Goal: Information Seeking & Learning: Learn about a topic

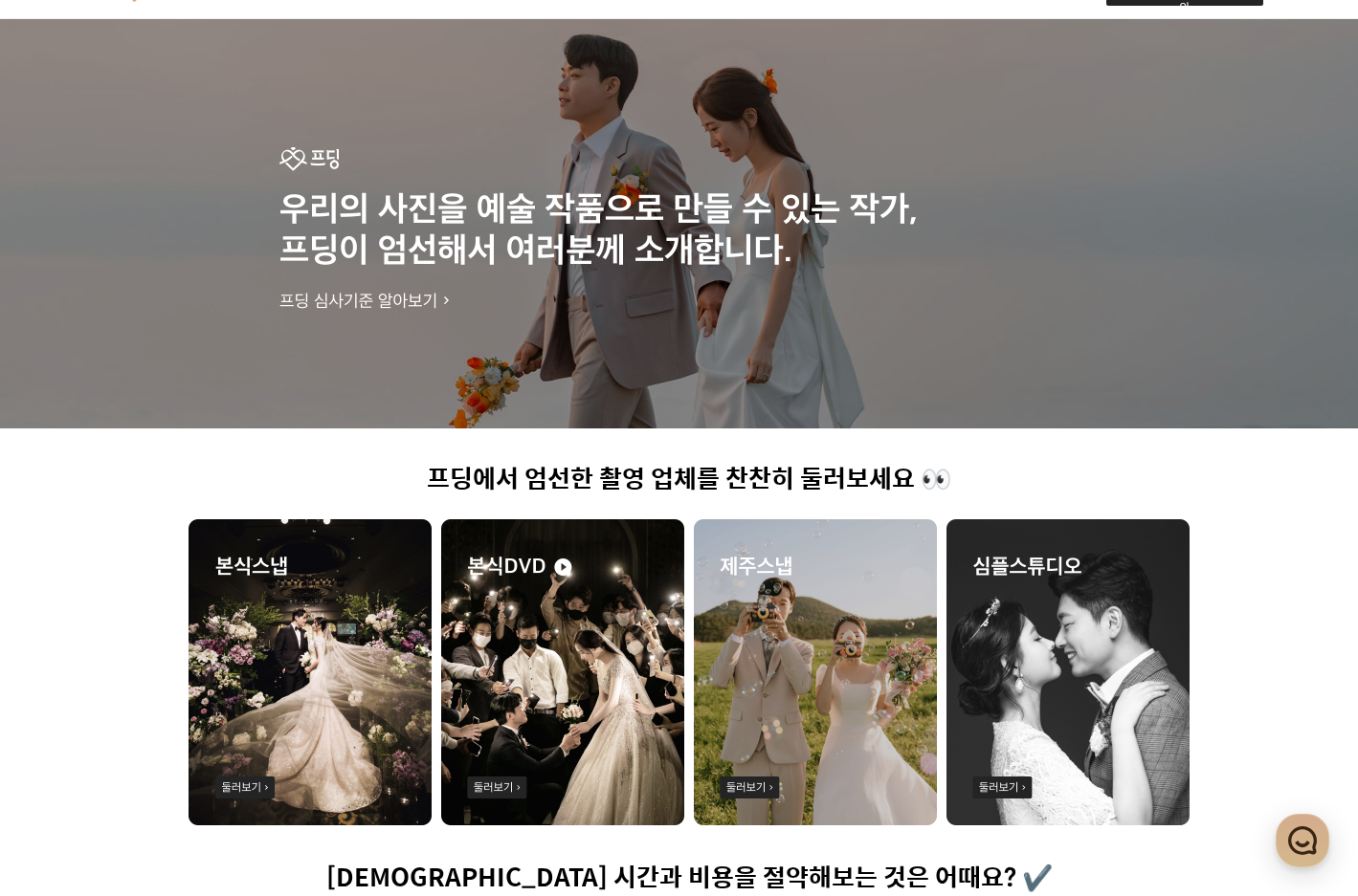
scroll to position [287, 0]
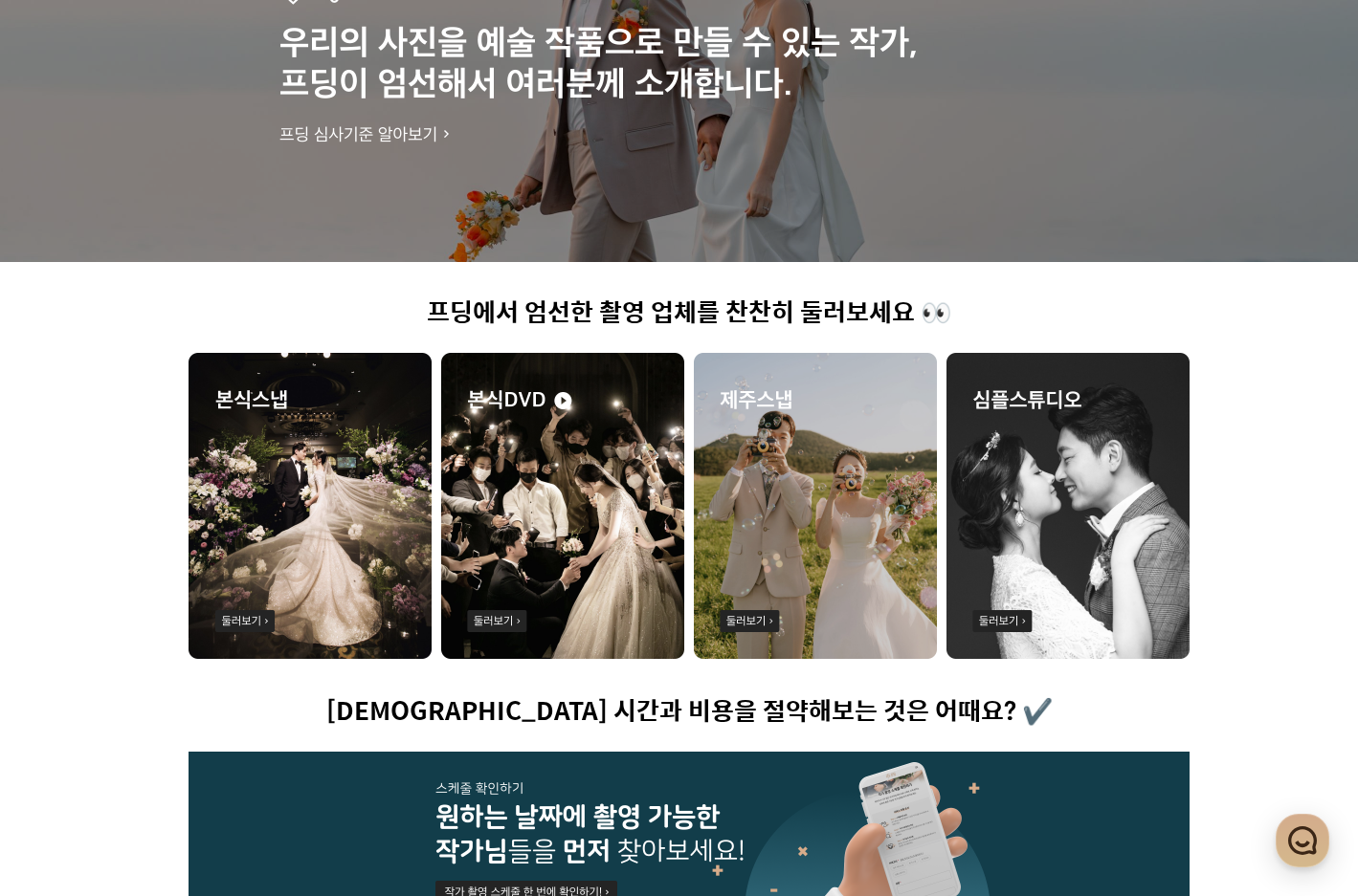
click at [598, 552] on img at bounding box center [563, 506] width 243 height 306
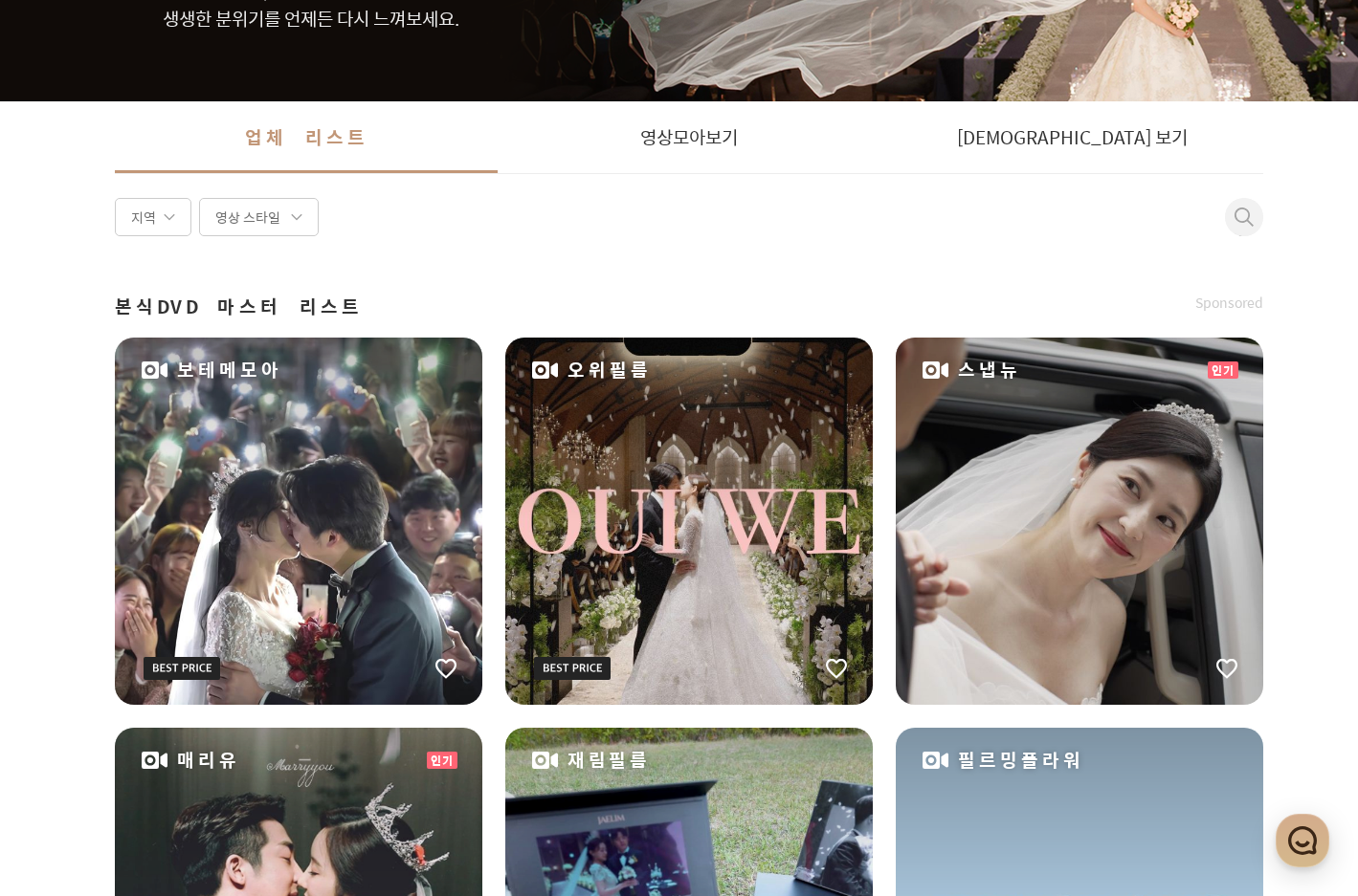
scroll to position [382, 0]
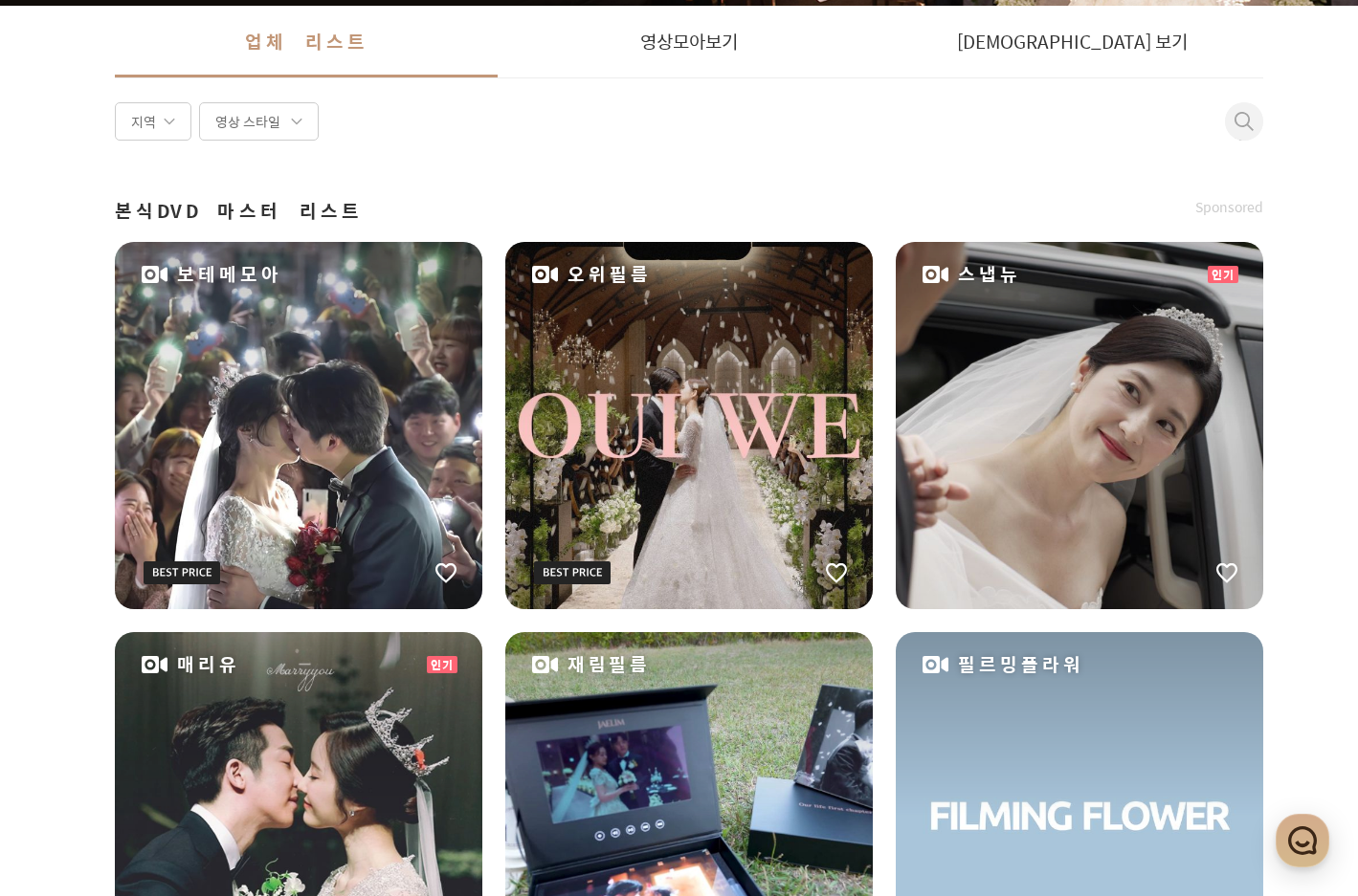
click at [259, 445] on div "보테메모아" at bounding box center [297, 425] width 367 height 367
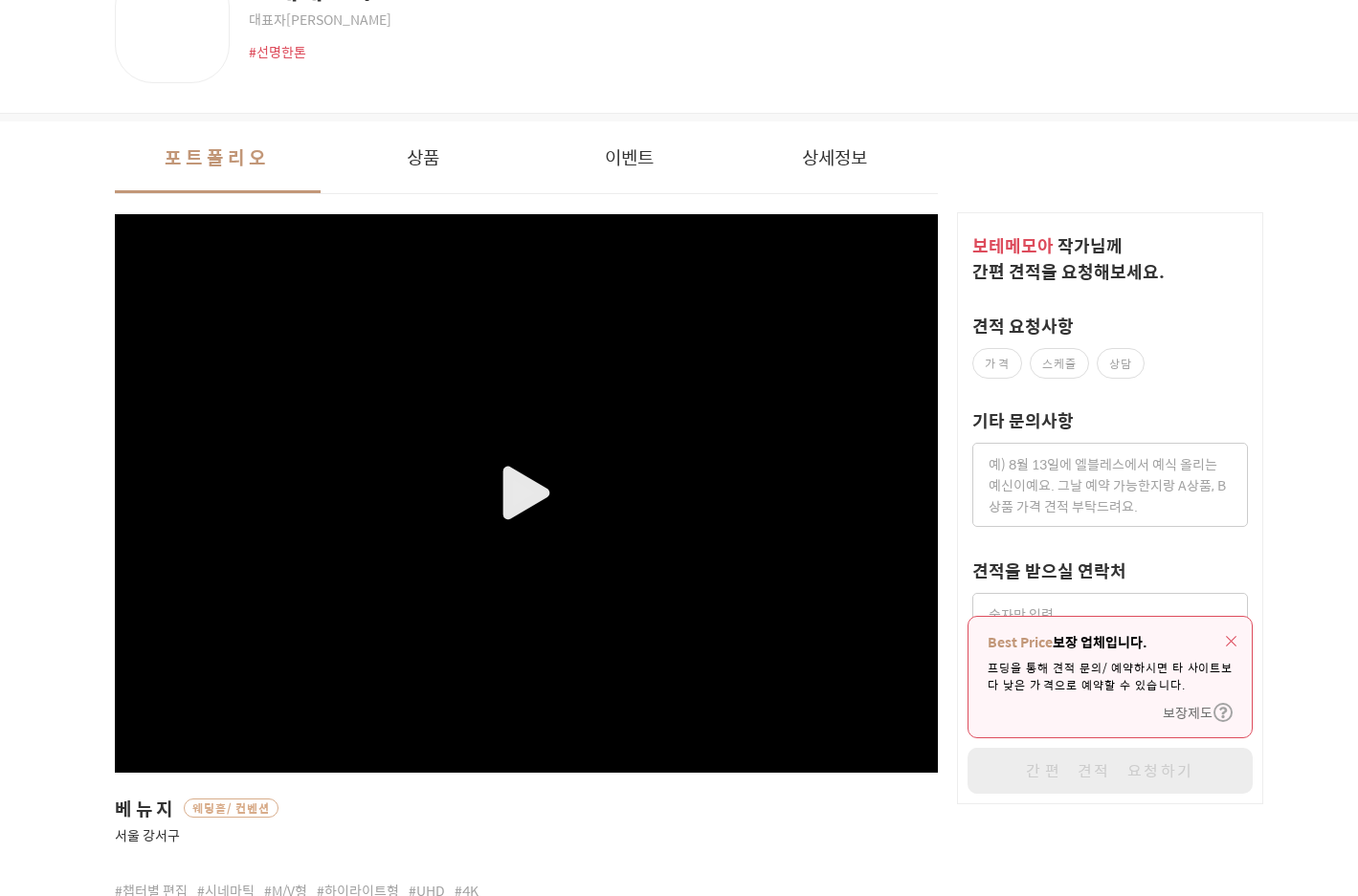
scroll to position [287, 0]
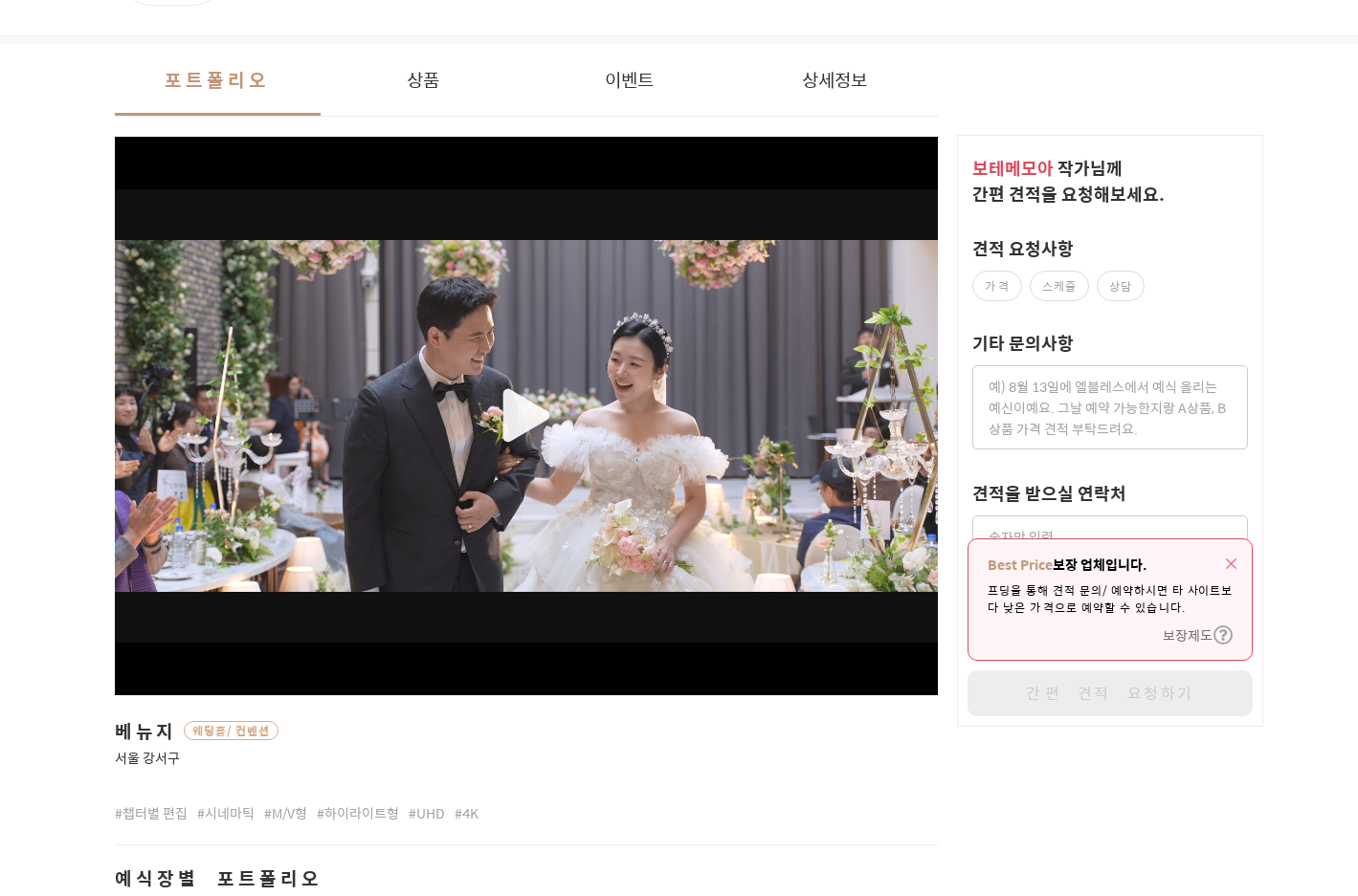
click at [508, 414] on div "button" at bounding box center [525, 417] width 823 height 454
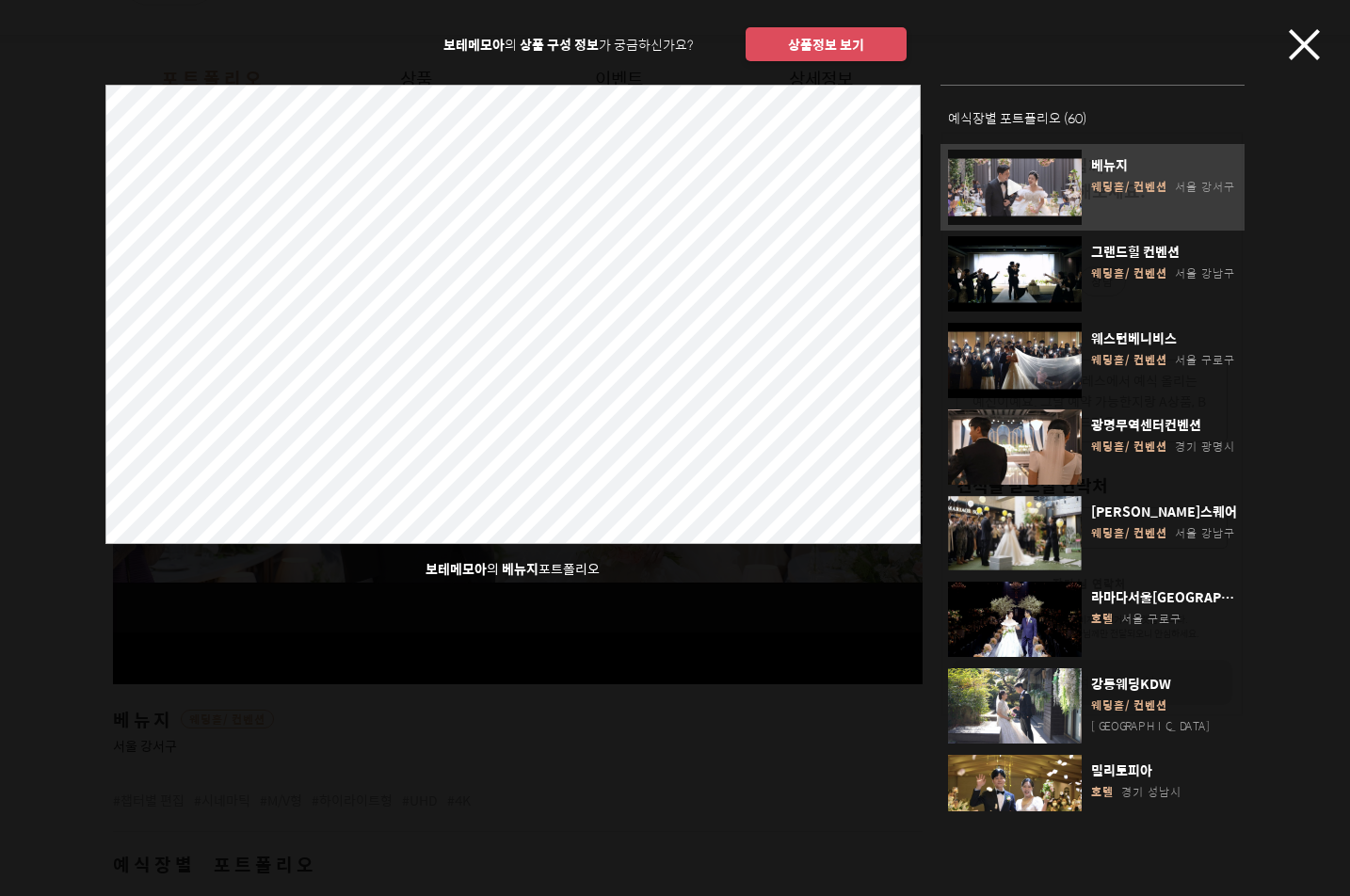
click at [1298, 38] on icon "button" at bounding box center [1305, 44] width 31 height 31
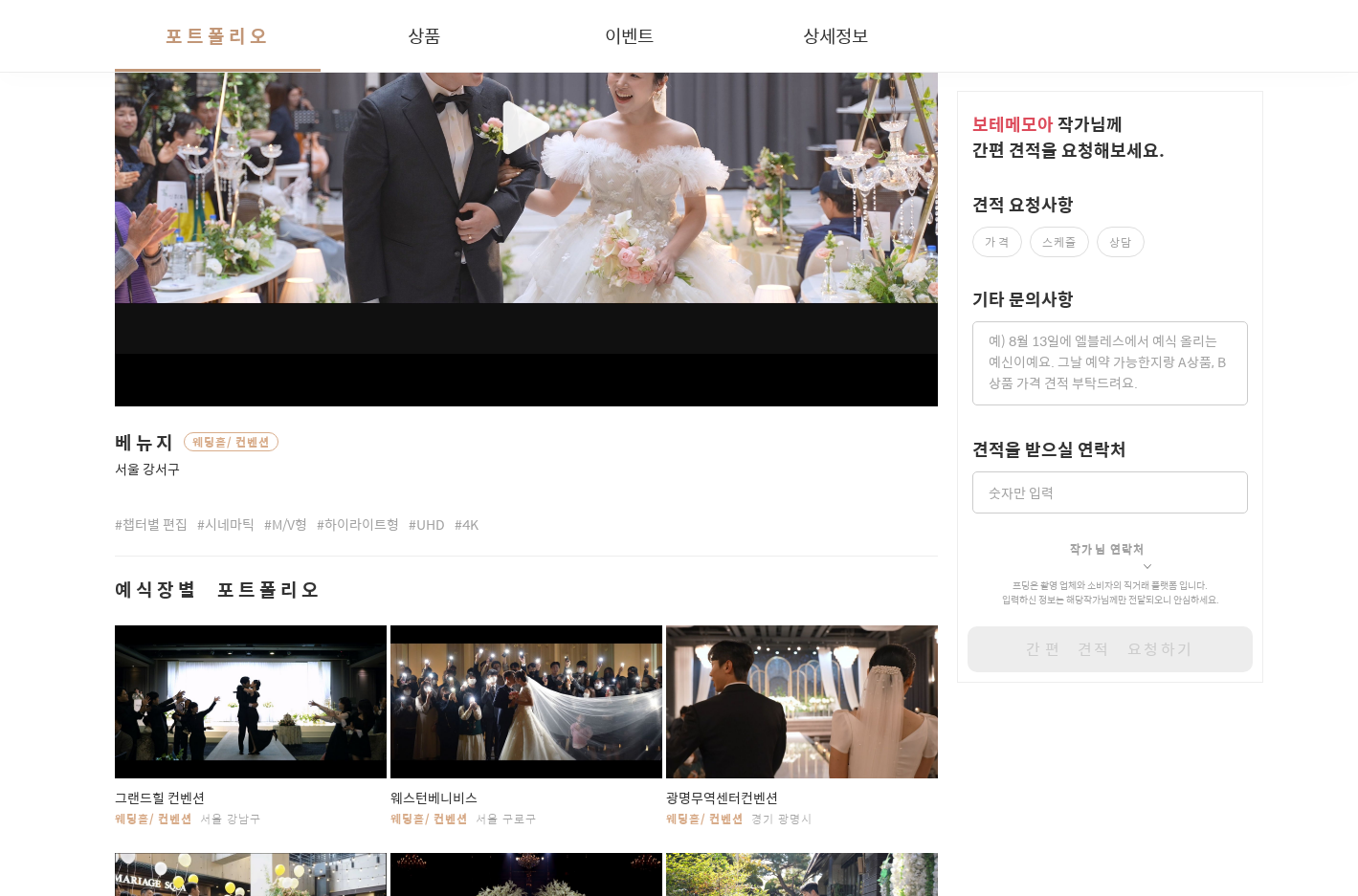
scroll to position [957, 0]
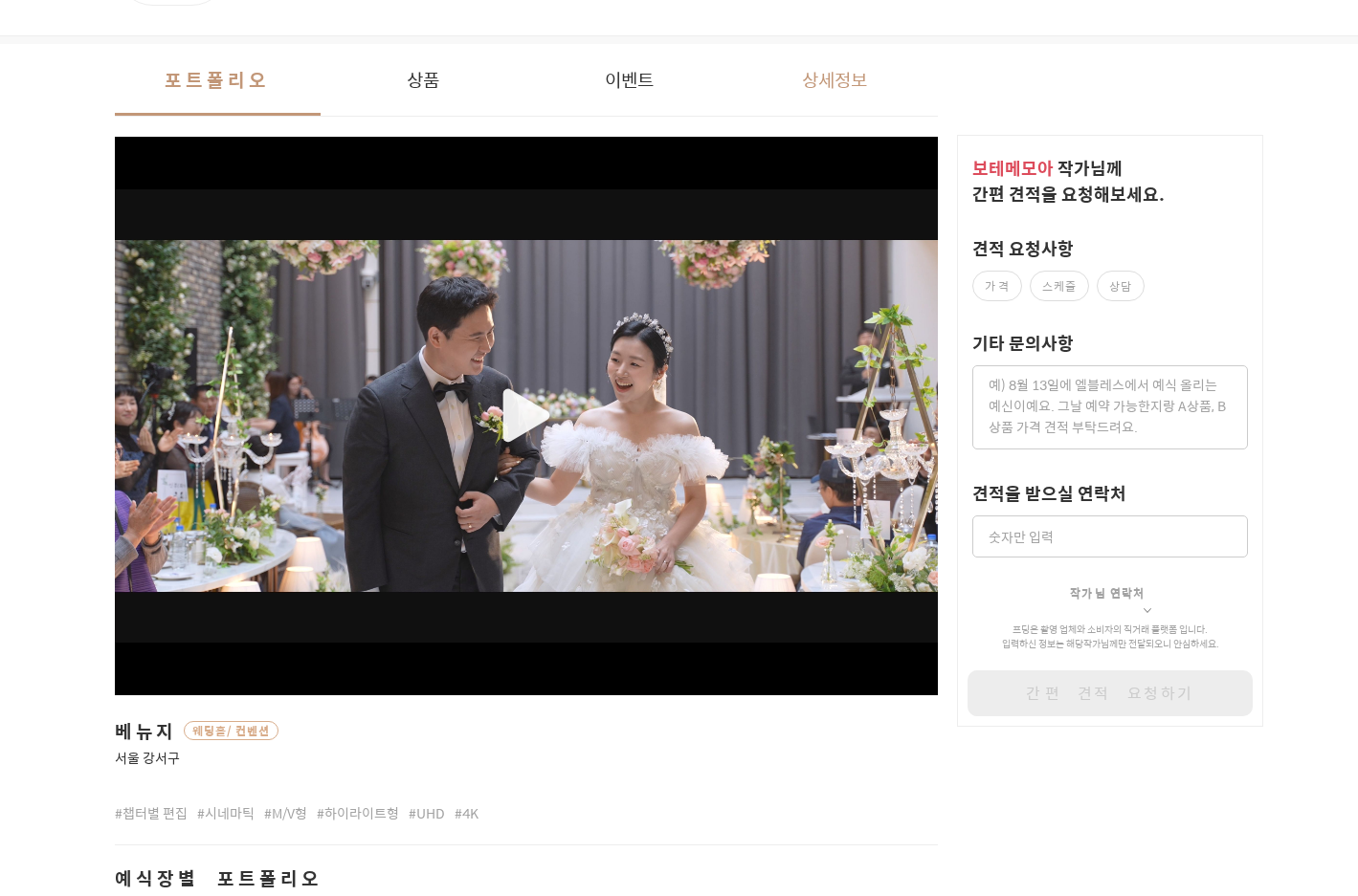
click at [806, 70] on button "상세정보" at bounding box center [835, 79] width 205 height 71
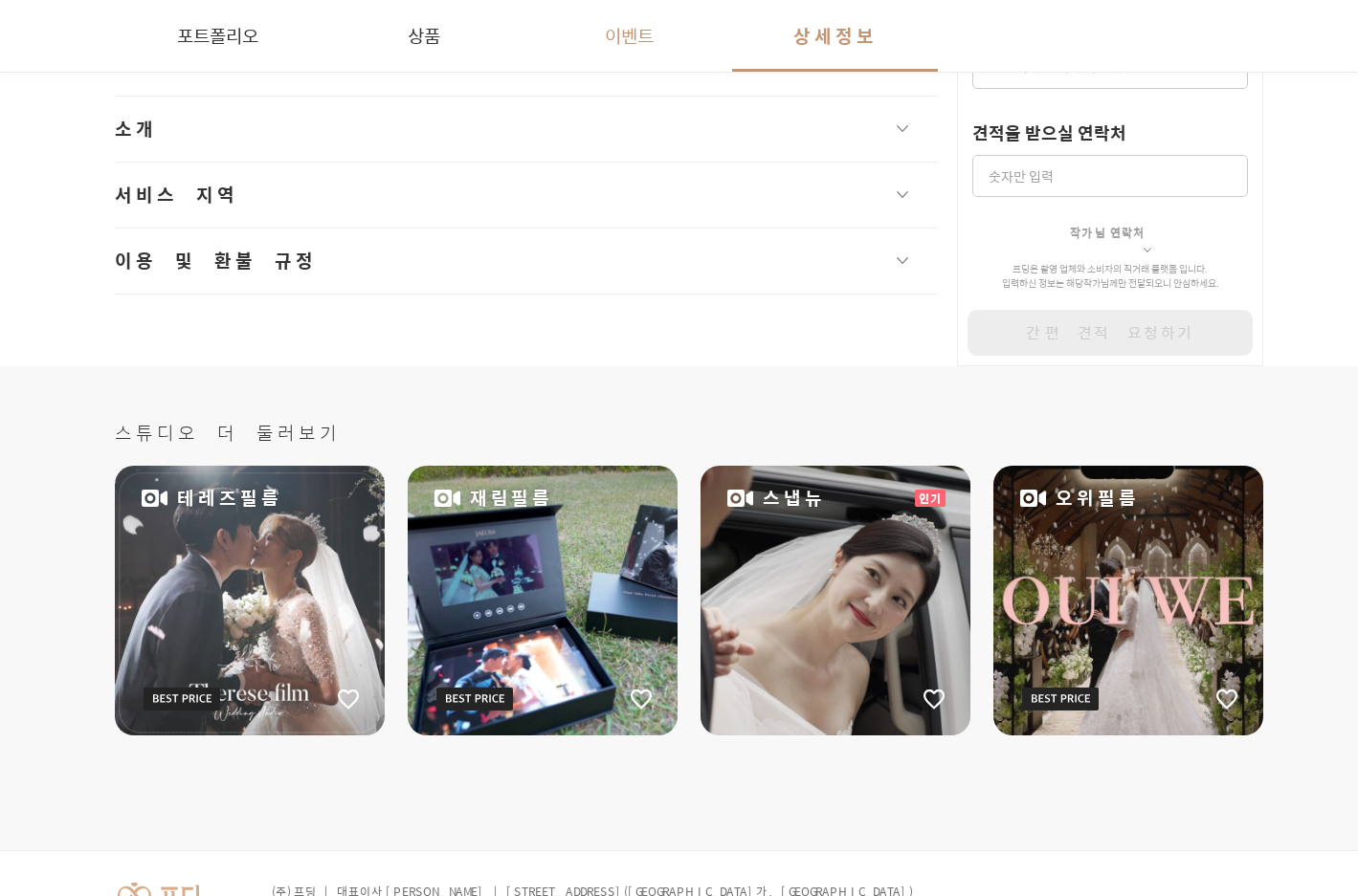
click at [616, 49] on button "이벤트" at bounding box center [629, 35] width 205 height 71
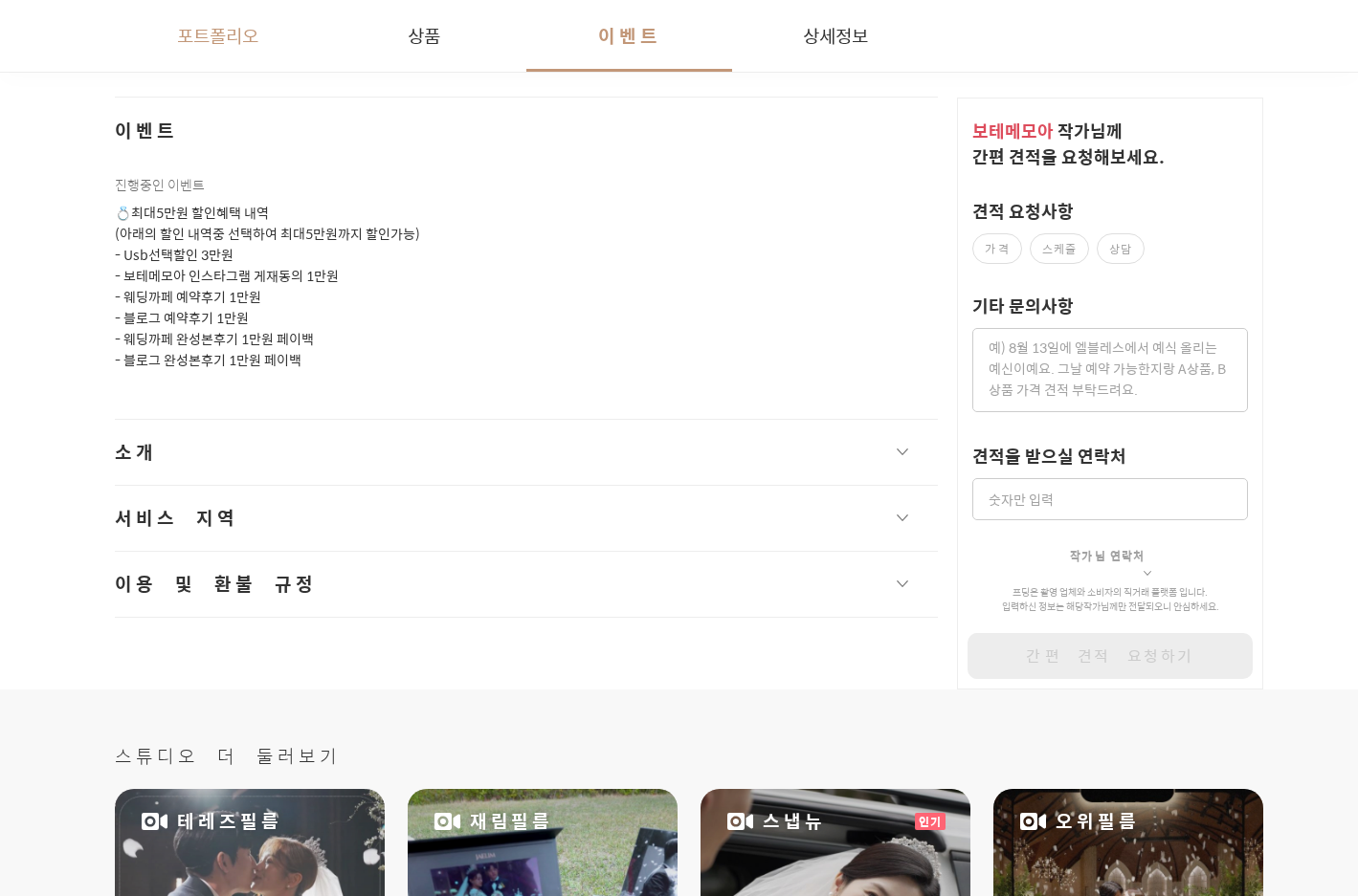
click at [149, 55] on button "포트폴리오" at bounding box center [217, 35] width 205 height 71
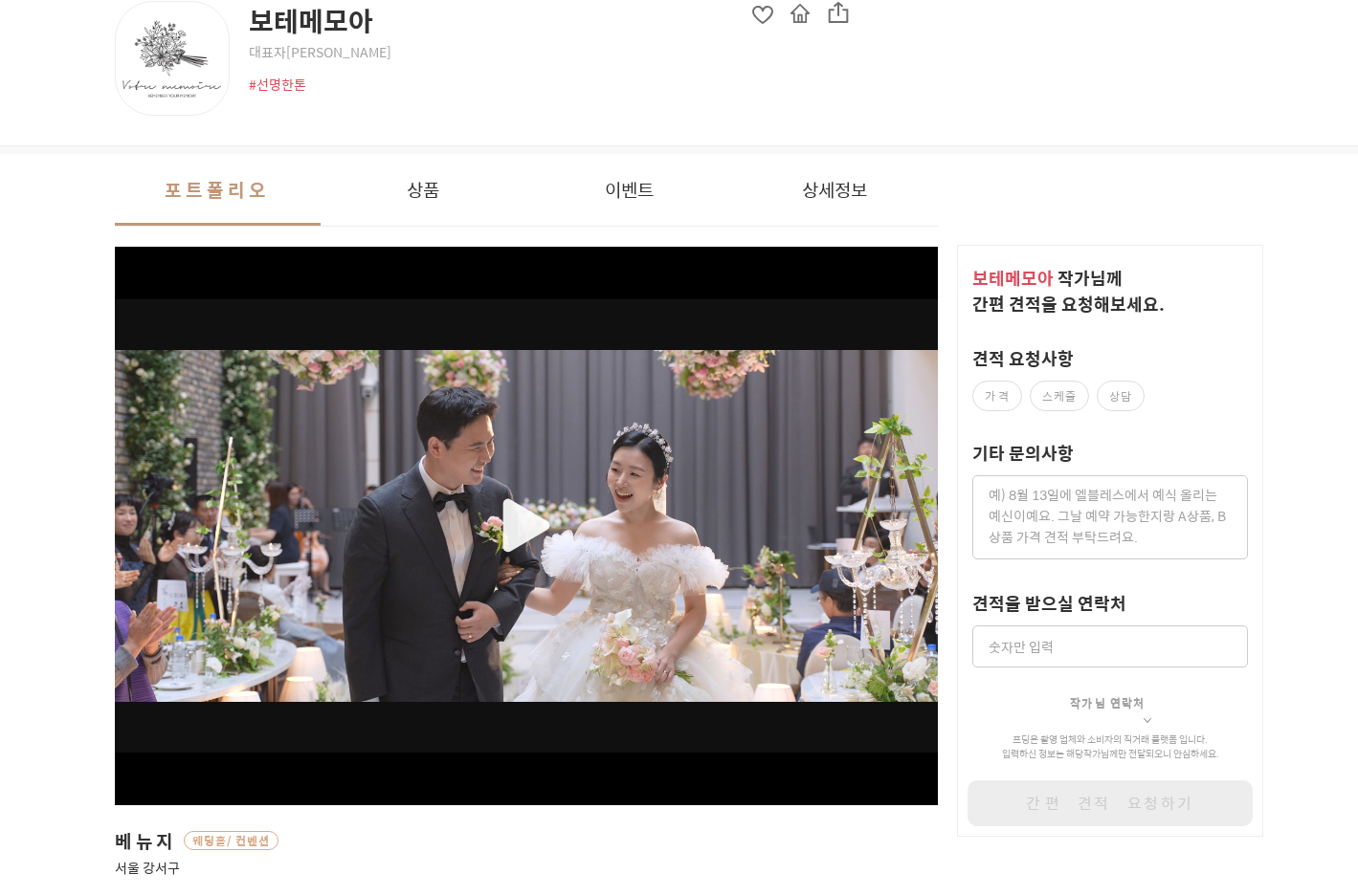
scroll to position [0, 0]
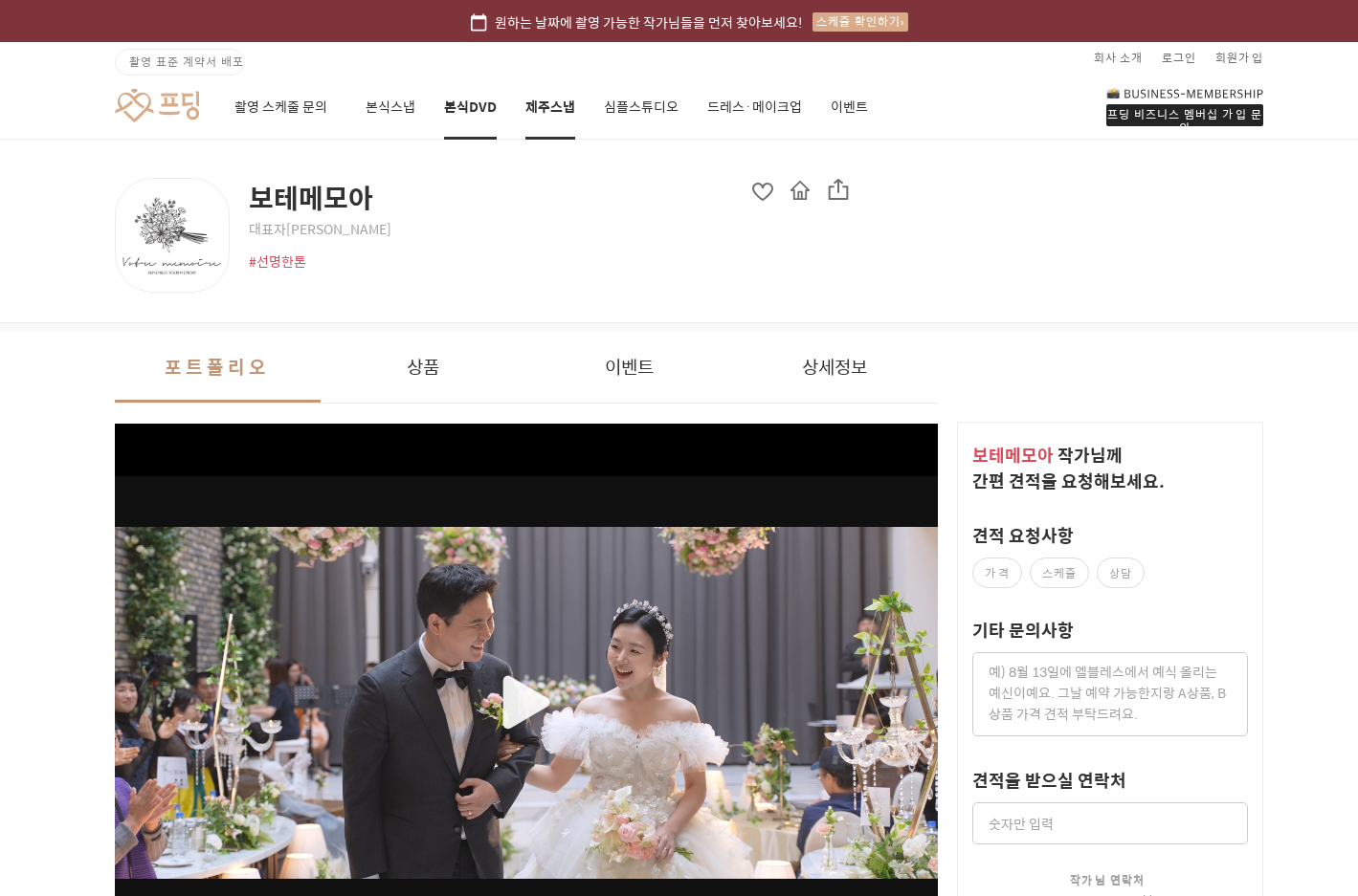
click at [539, 107] on link "제주스냅" at bounding box center [550, 107] width 50 height 65
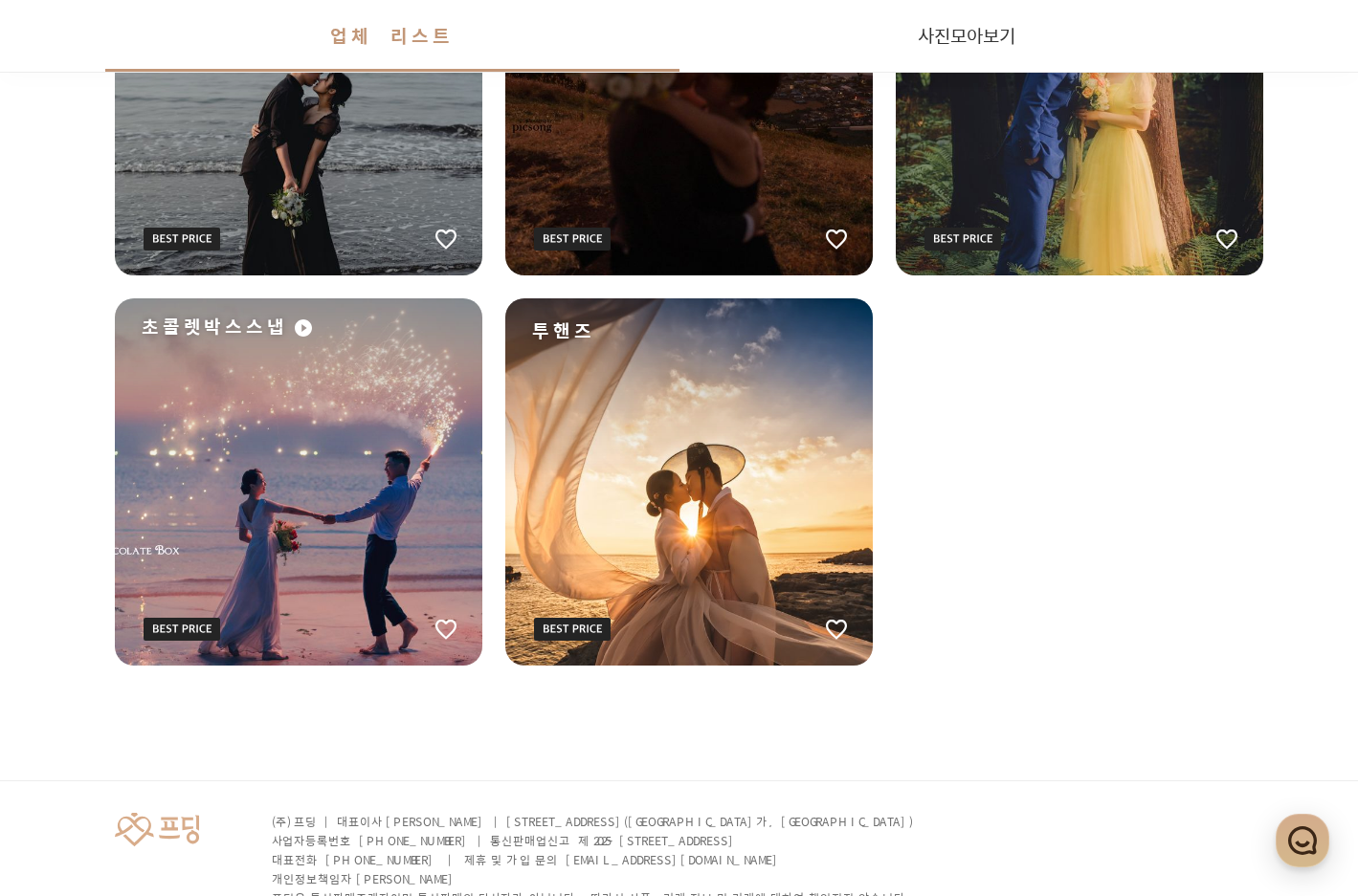
scroll to position [3252, 0]
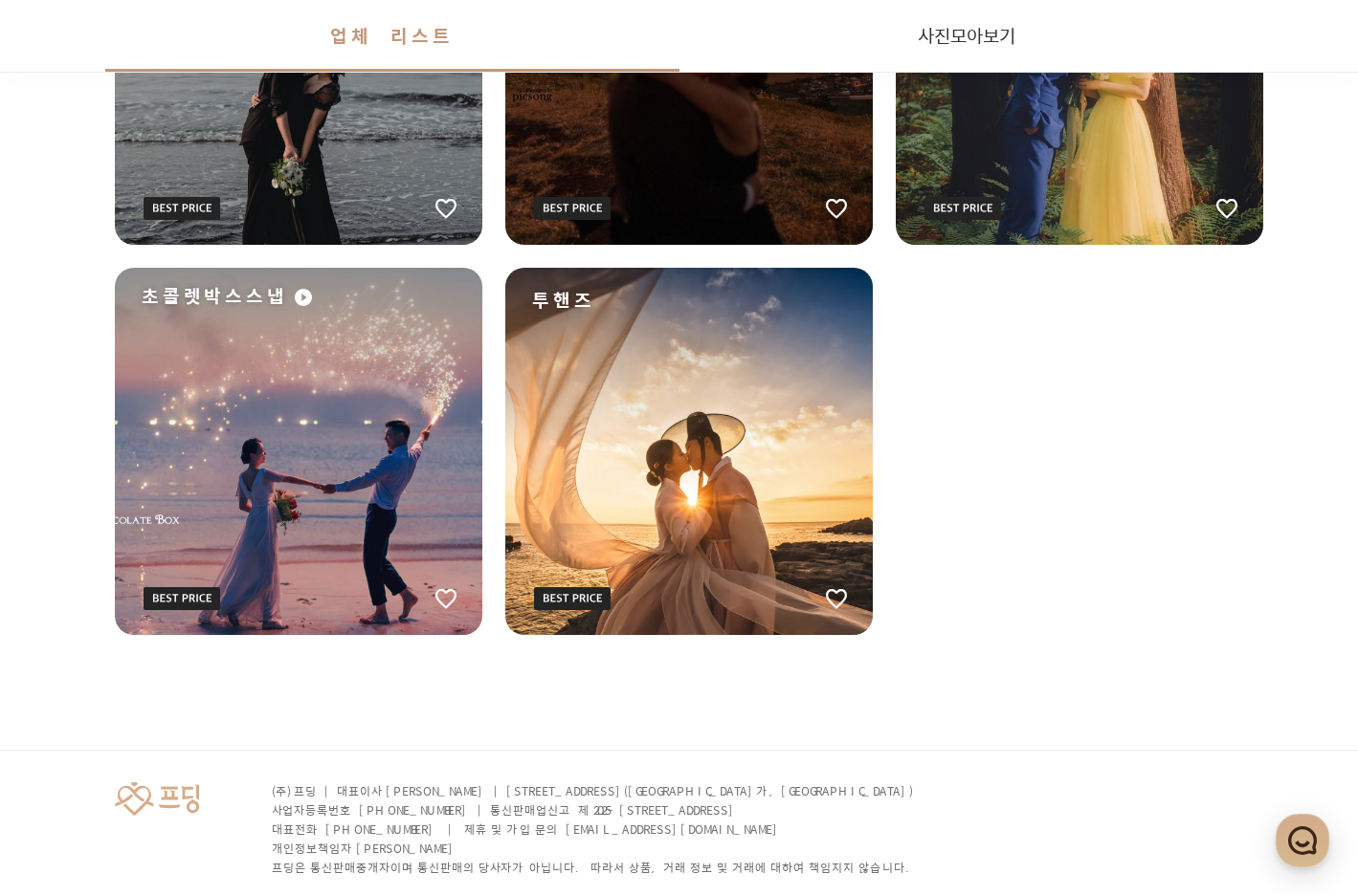
click at [577, 470] on div "투핸즈" at bounding box center [688, 451] width 367 height 367
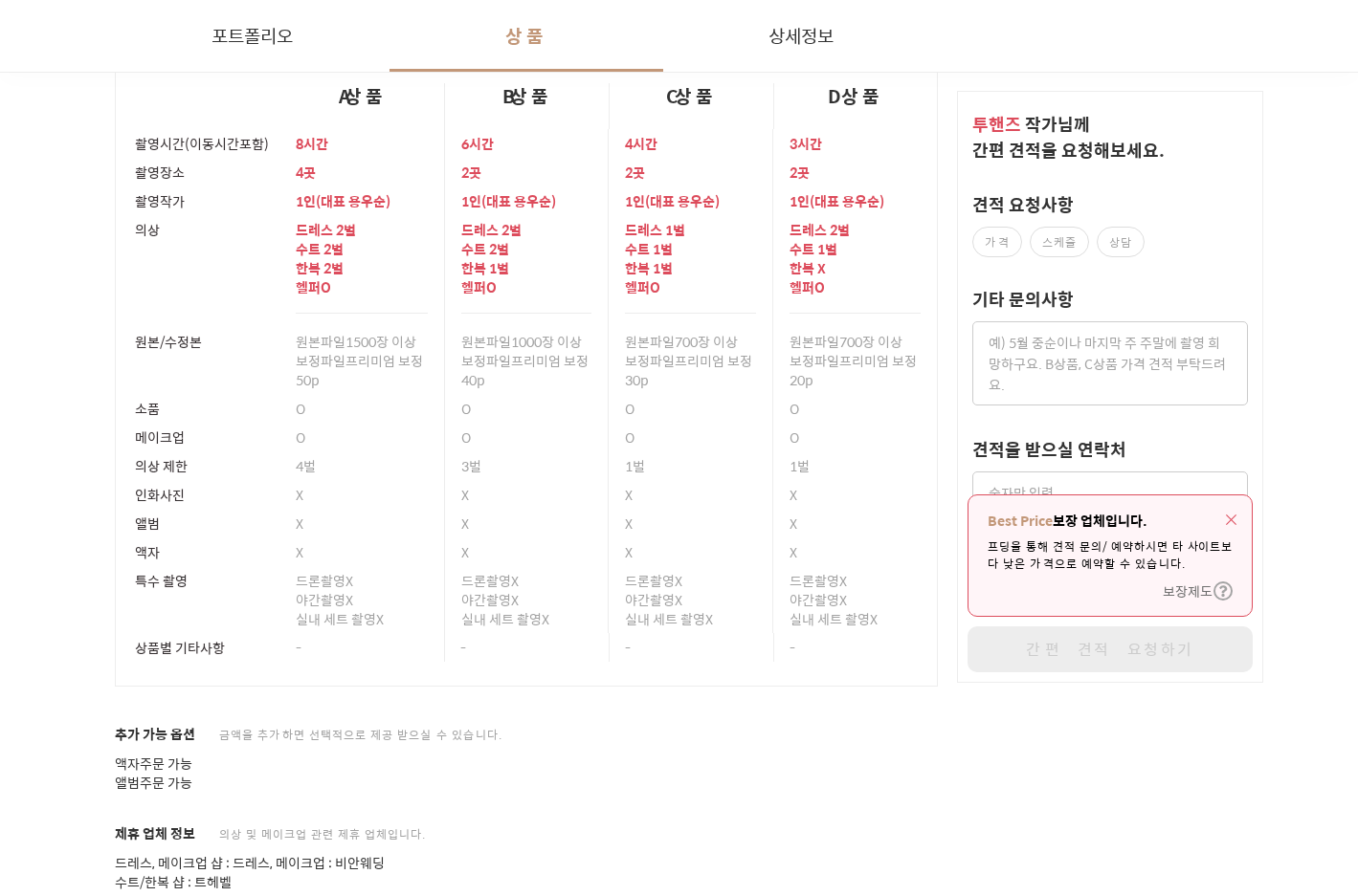
scroll to position [2678, 0]
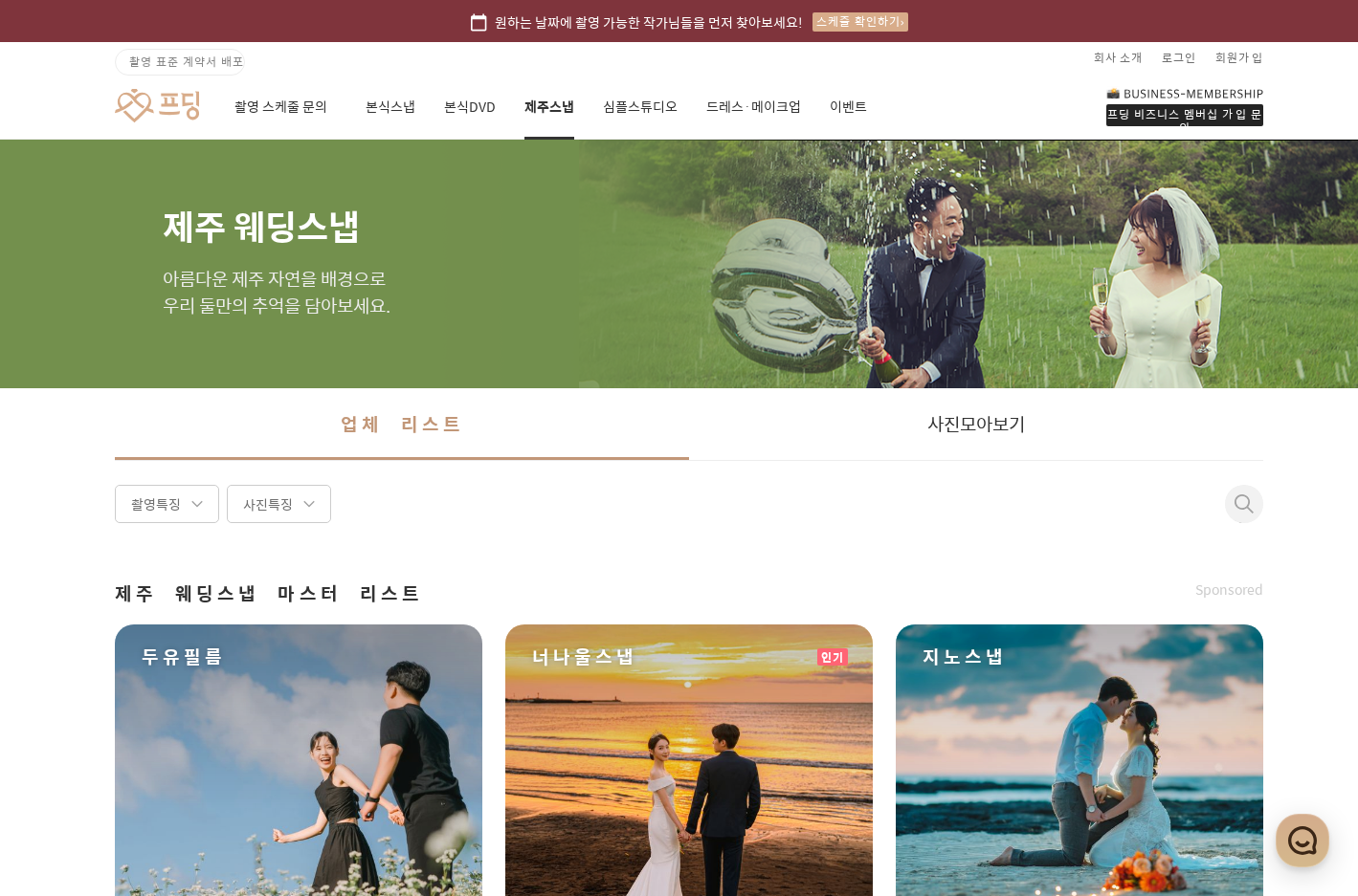
click at [872, 108] on div "프딩 비즈니스 멤버십 가입 문의 촬영 스케줄 문의 본식스냅 본식DVD 제주스냅 심플스튜디오 드레스·메이크업 이벤트" at bounding box center [689, 105] width 1378 height 66
click at [854, 96] on link "이벤트" at bounding box center [848, 107] width 37 height 65
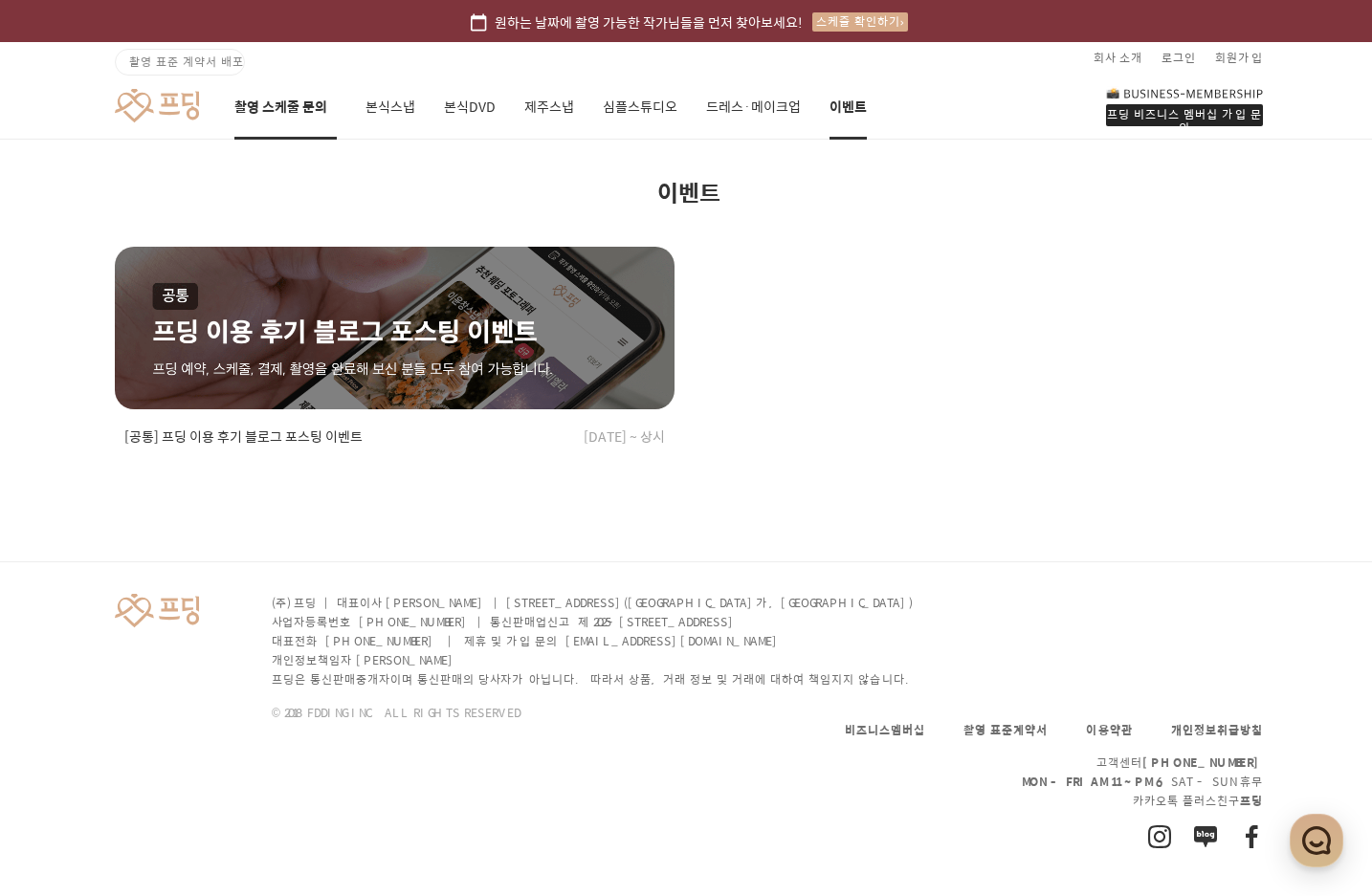
click at [257, 110] on link "촬영 스케줄 문의" at bounding box center [286, 107] width 103 height 65
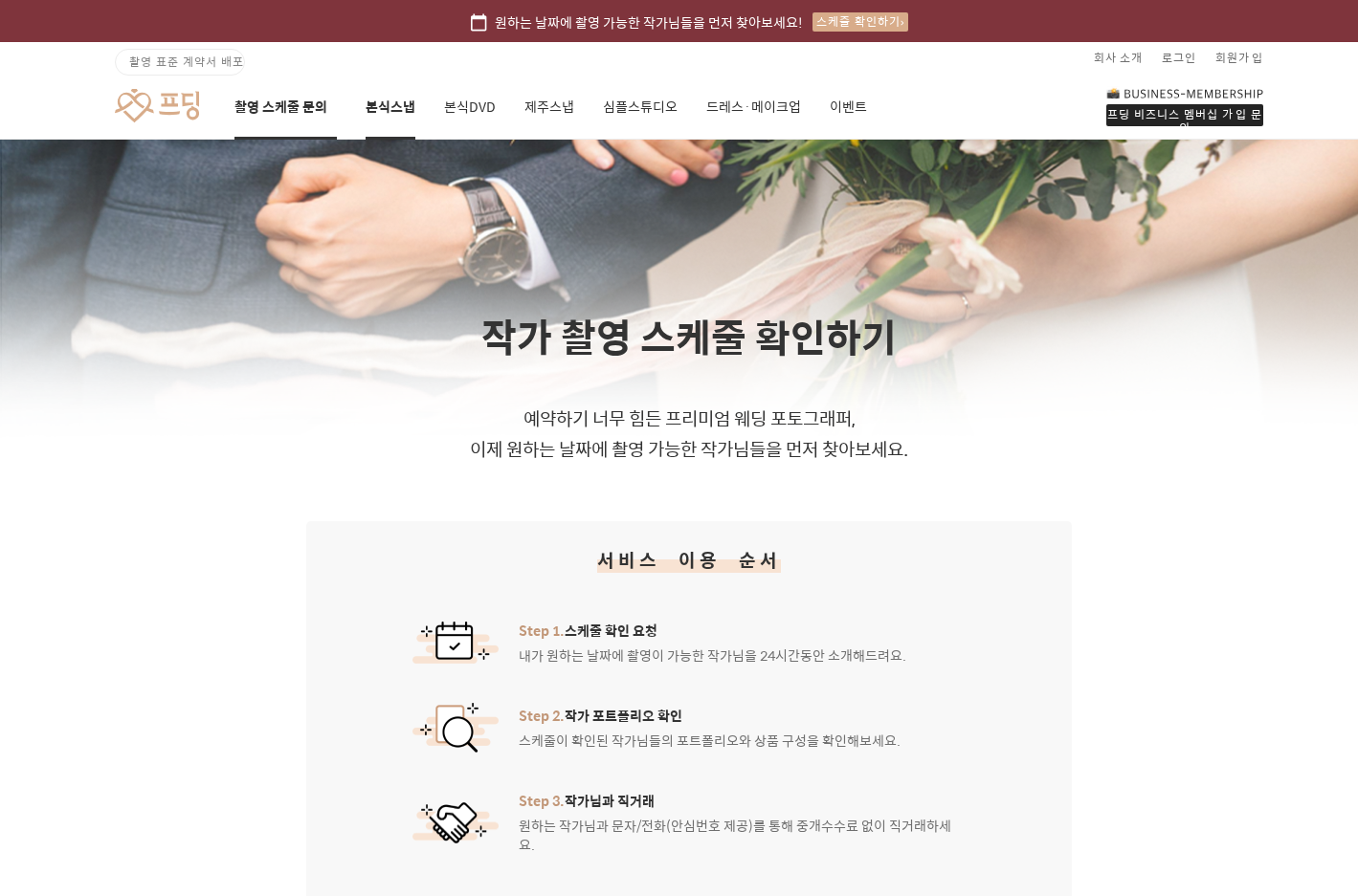
click at [380, 112] on link "본식스냅" at bounding box center [390, 107] width 50 height 65
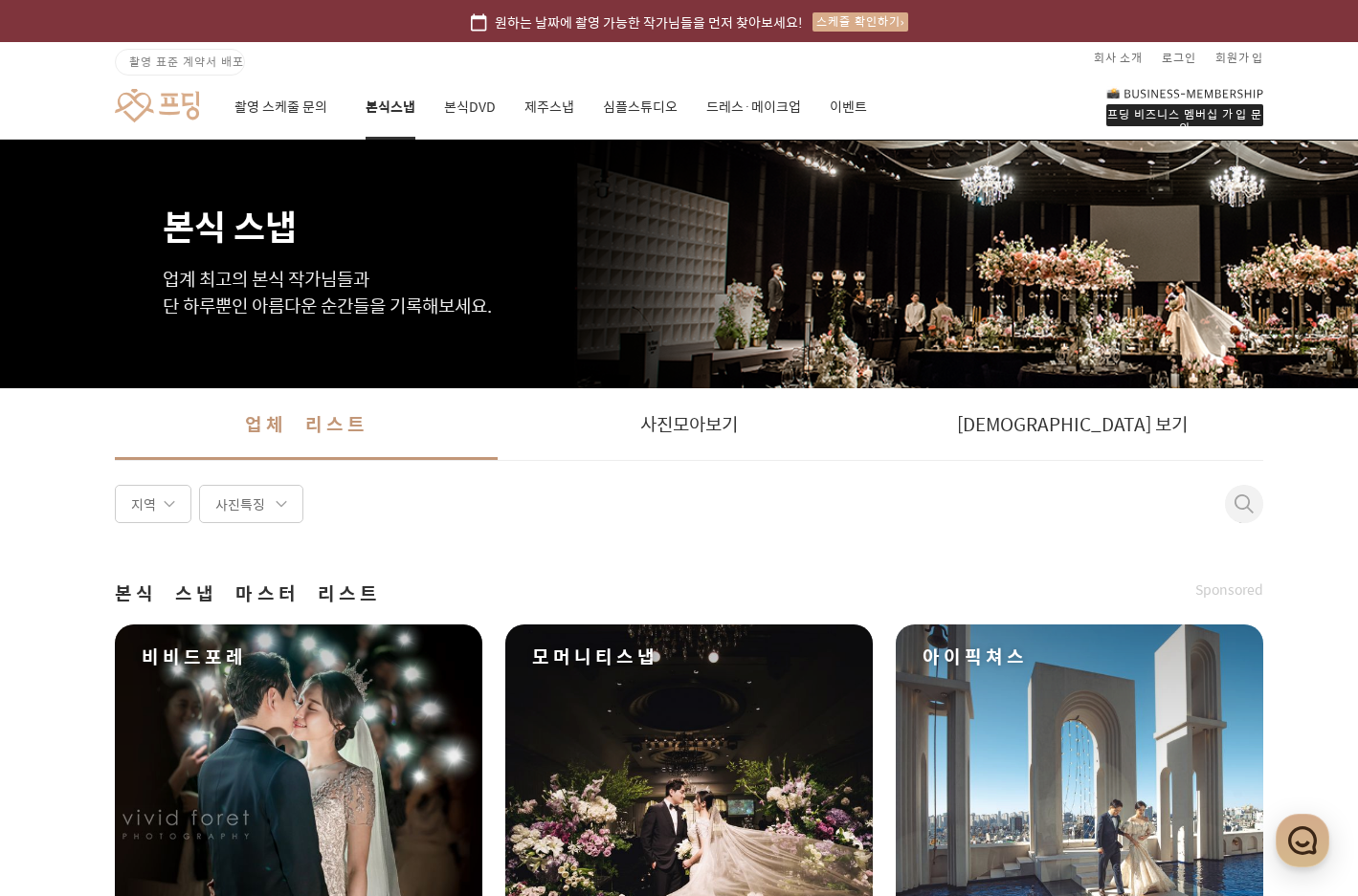
click at [226, 67] on span "촬영 표준 계약서 배포" at bounding box center [186, 62] width 114 height 18
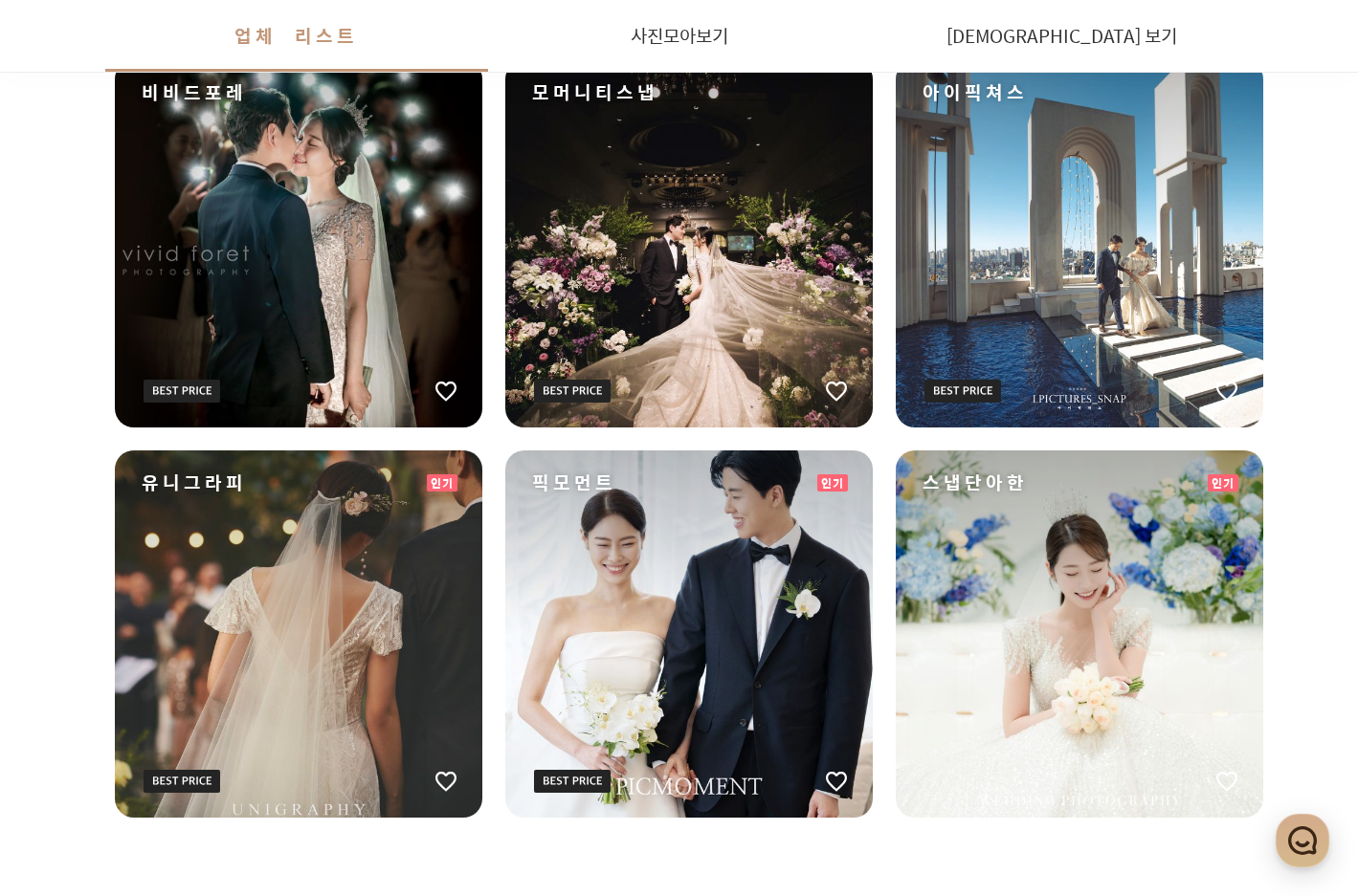
scroll to position [574, 0]
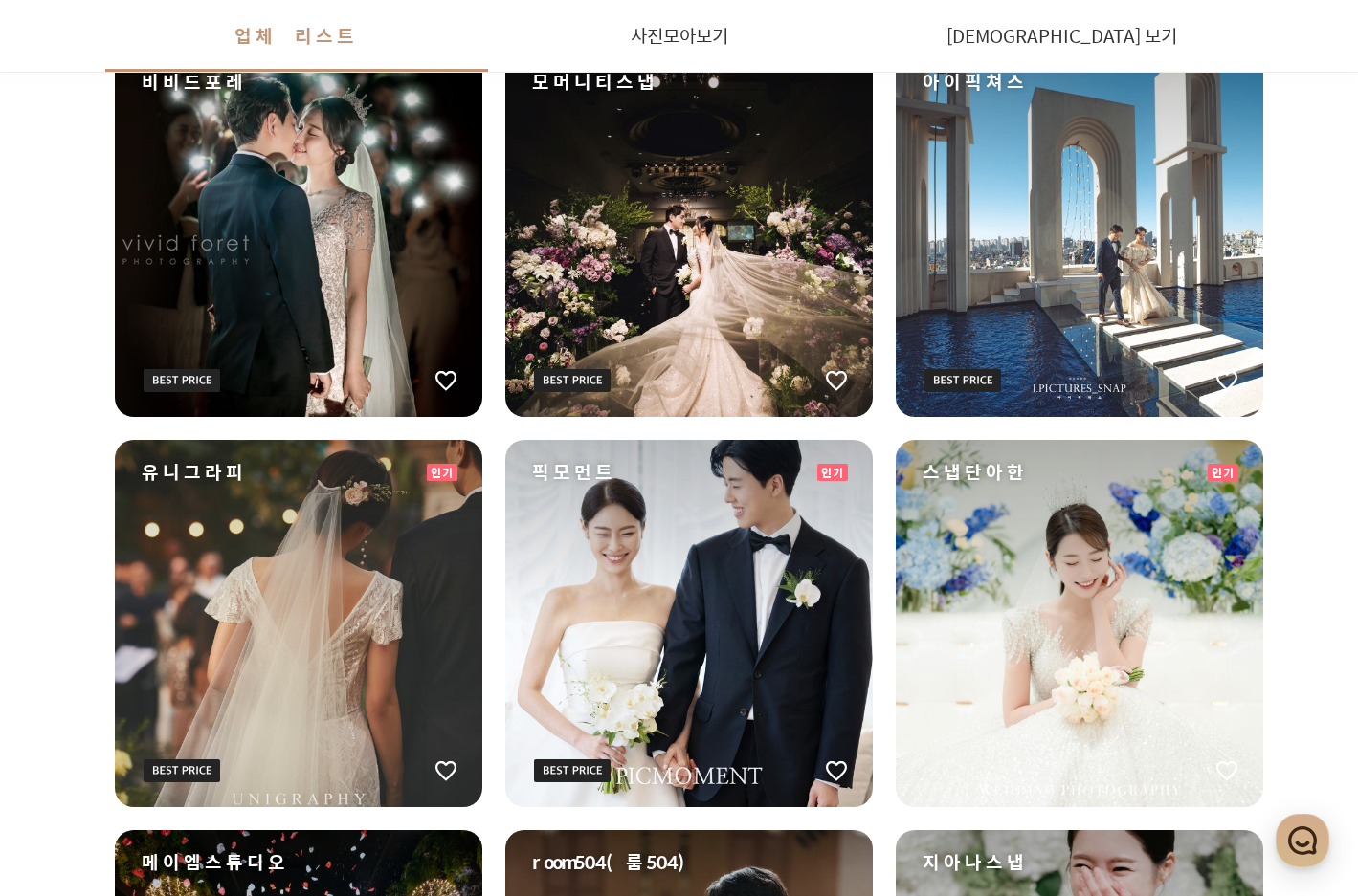
click at [747, 300] on div "모머니티스냅" at bounding box center [688, 233] width 367 height 367
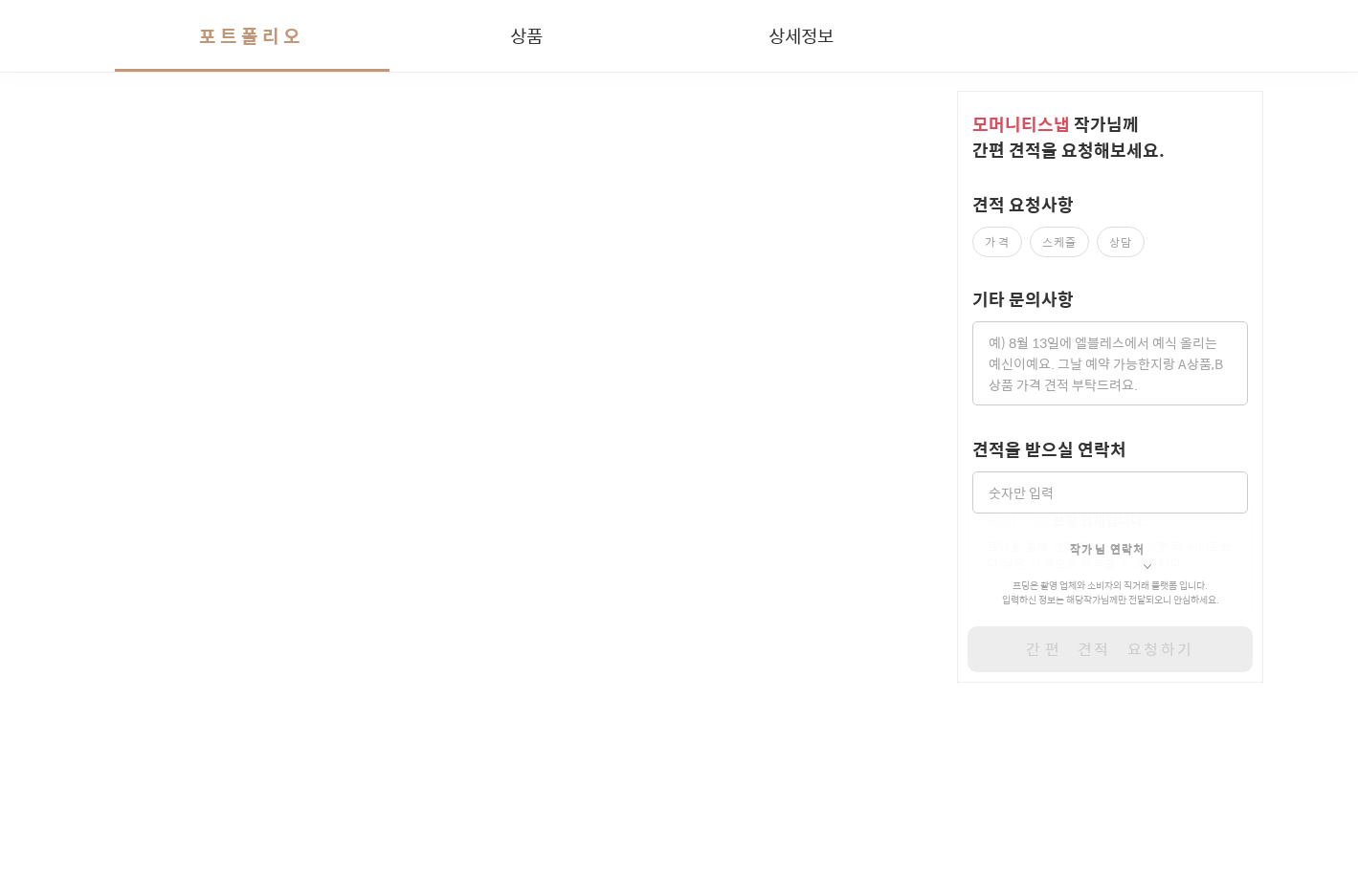
scroll to position [765, 0]
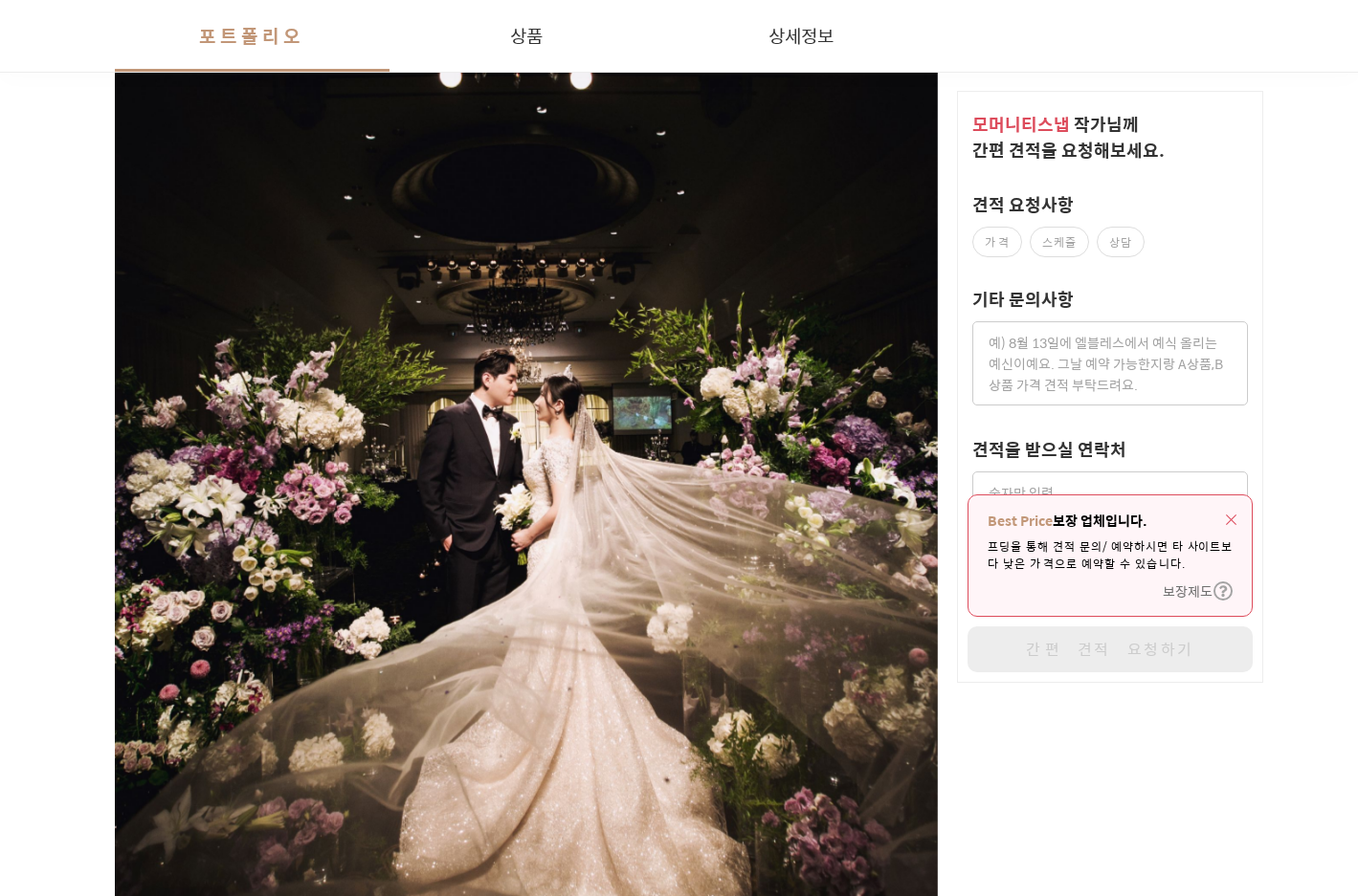
click at [1243, 508] on div "Best Price 보장 업체입니다. 프딩을 통해 견적 문의/예약하시면 타 사이트보다 낮은 가격으로 예약할 수 있습니다. 보장제도" at bounding box center [1109, 556] width 283 height 120
click at [1236, 515] on img "button" at bounding box center [1231, 519] width 11 height 11
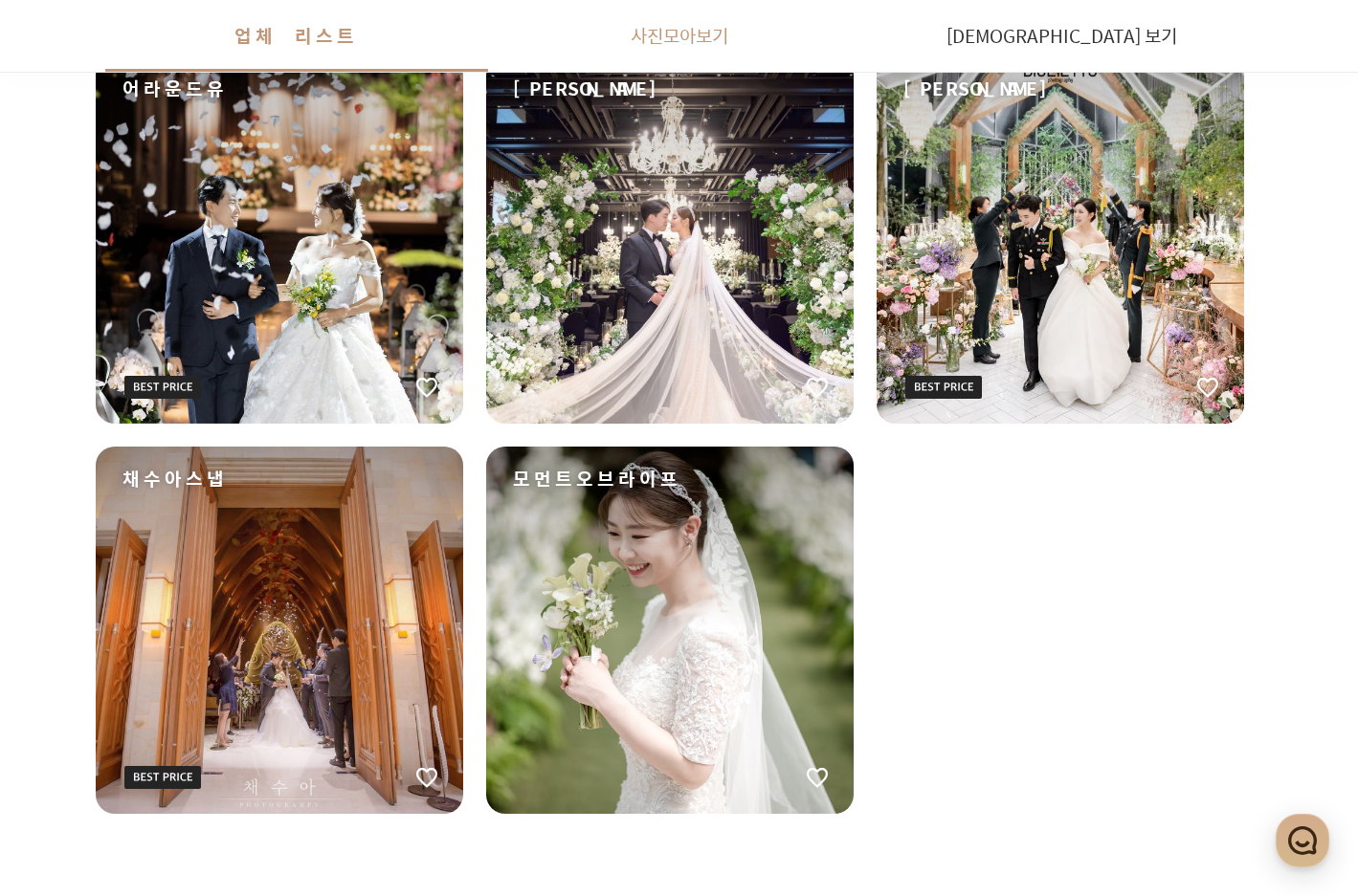
scroll to position [3075, 21]
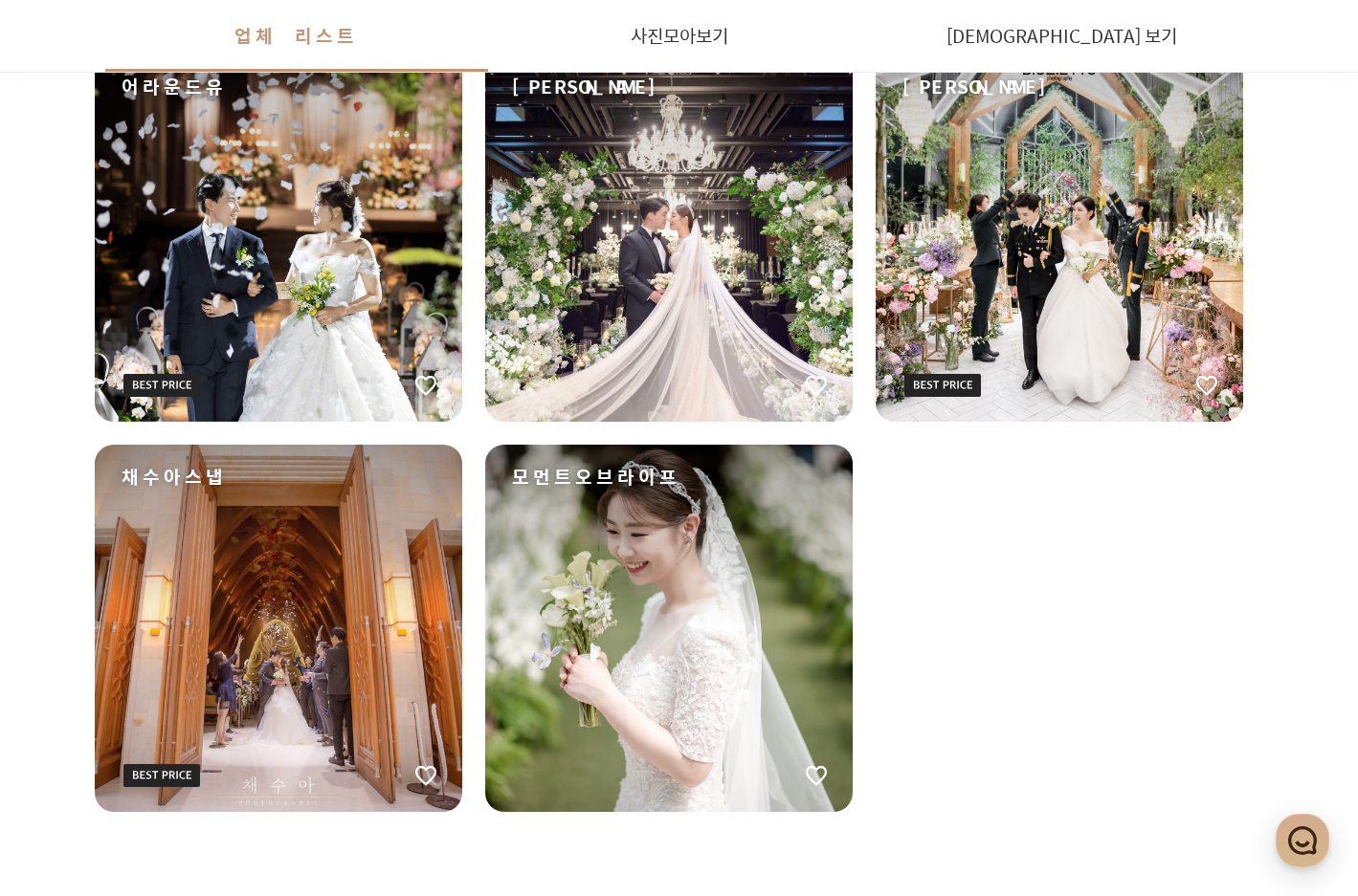
click at [1109, 641] on ul "로이엘 인기 엘린스토리 제이비드스냅 한얼스냅 벨로우그라피 러빙포토그라피 인기 어라운드유 에딘스포토 빌리에또 채수아스냅 모먼트오브라이프" at bounding box center [668, 43] width 1148 height 1538
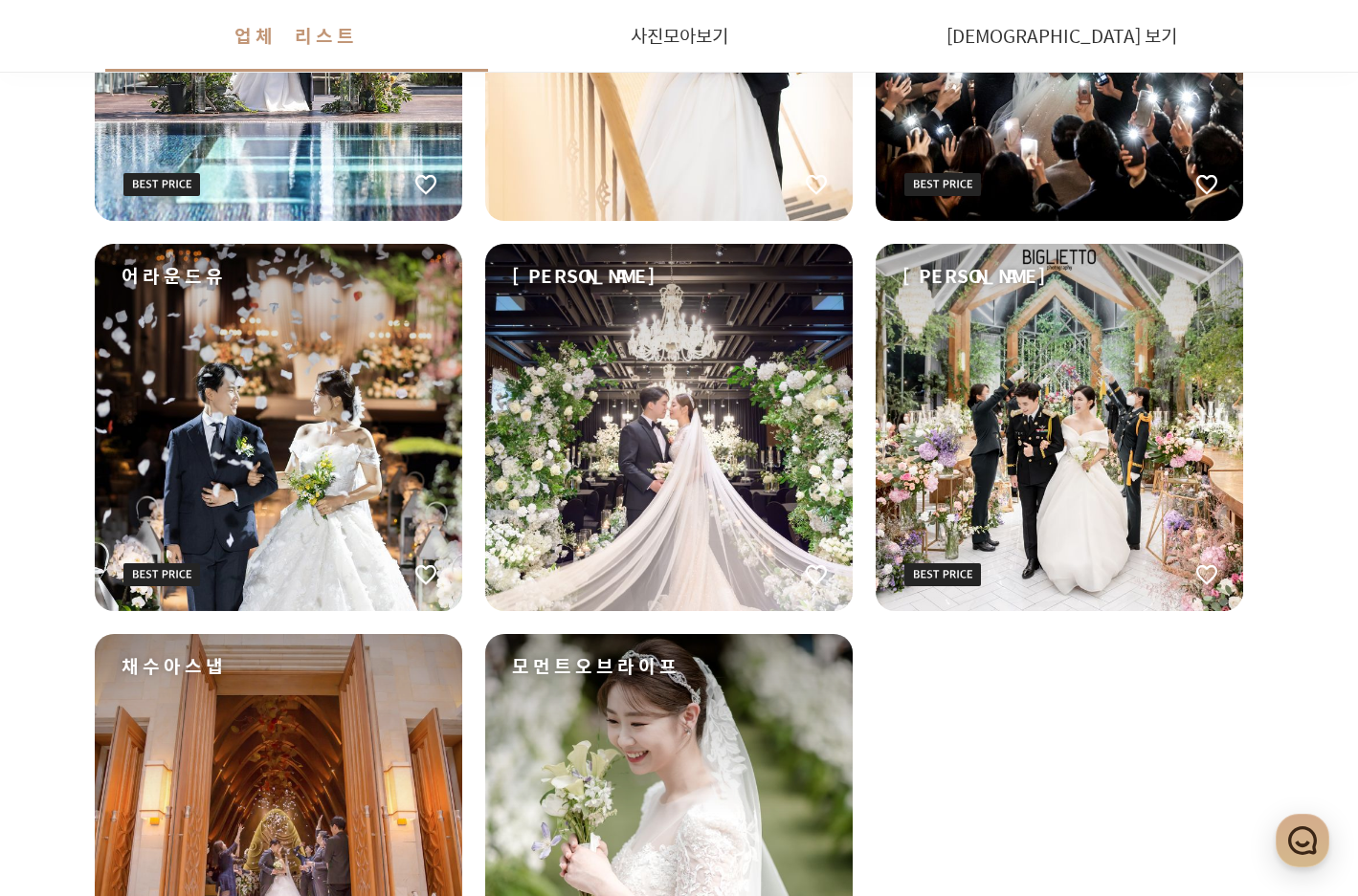
scroll to position [2693, 21]
